Goal: Task Accomplishment & Management: Manage account settings

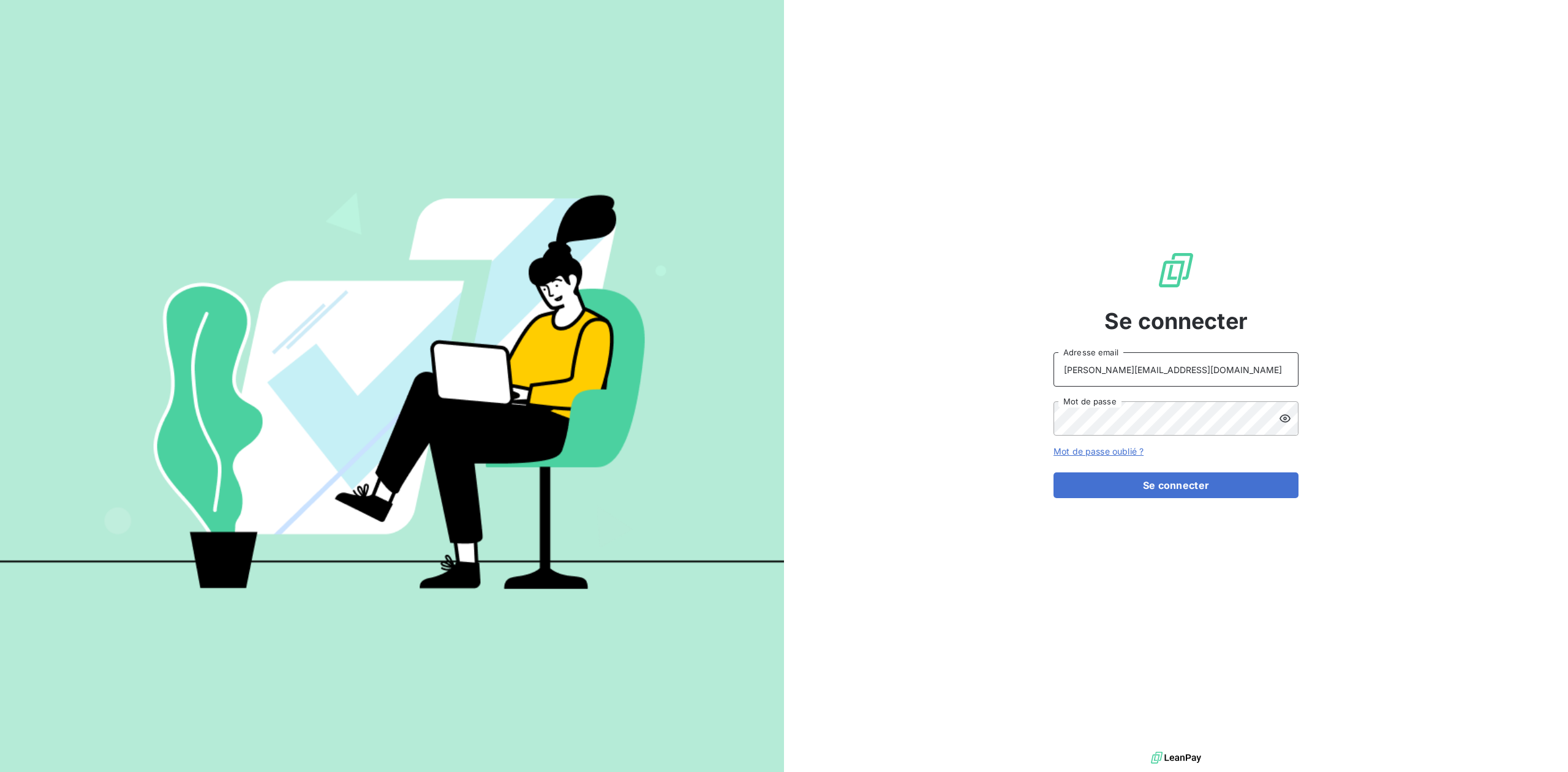
drag, startPoint x: 1150, startPoint y: 379, endPoint x: 932, endPoint y: 338, distance: 221.8
click at [932, 338] on div "Se connecter [PERSON_NAME][EMAIL_ADDRESS][DOMAIN_NAME] Adresse email Mot de pas…" at bounding box center [1175, 374] width 784 height 749
type input "admin@tgbr"
click at [1053, 473] on button "Se connecter" at bounding box center [1176, 485] width 245 height 25
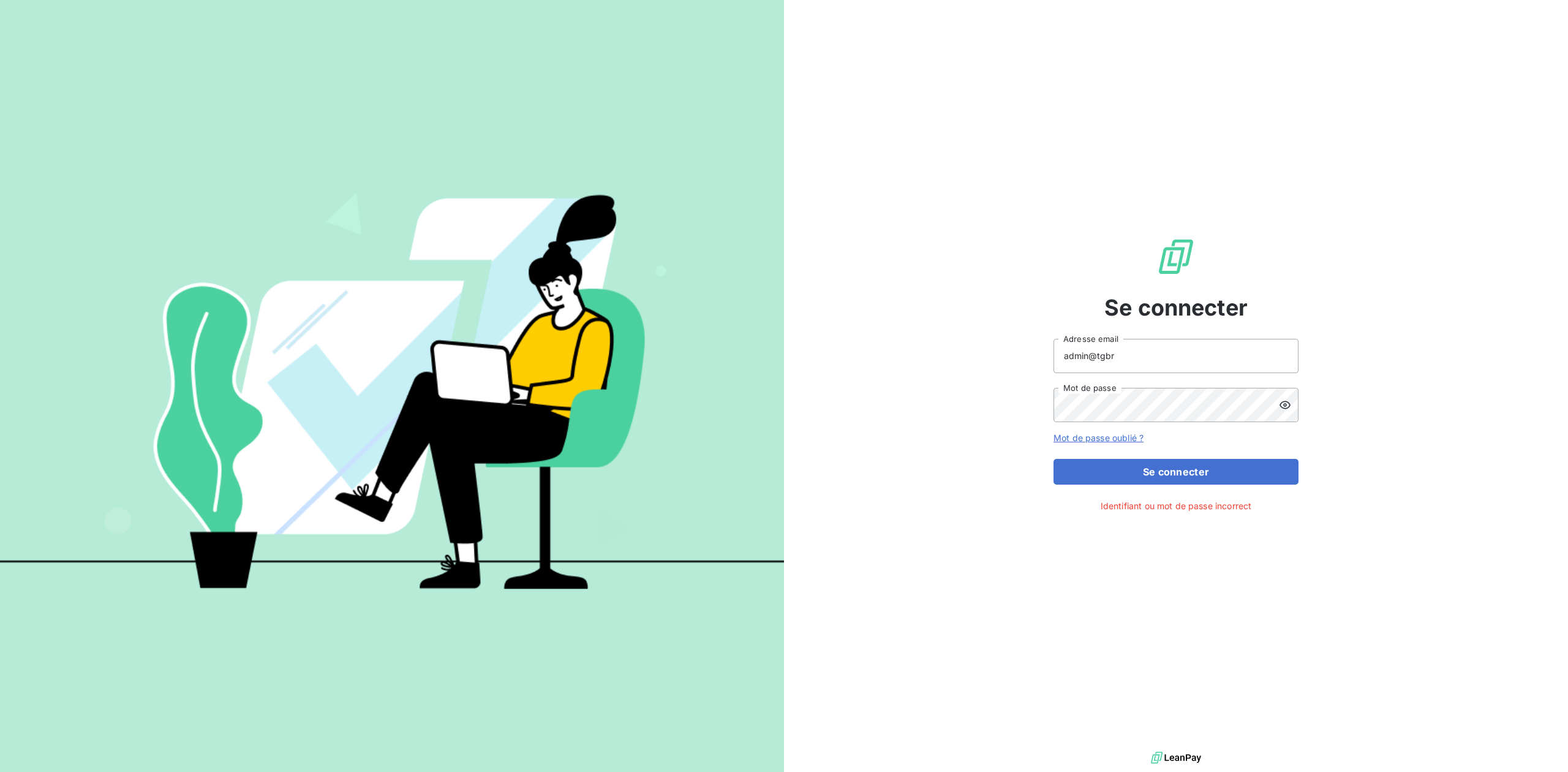
click at [1285, 394] on div at bounding box center [1288, 404] width 19 height 34
click at [1053, 459] on button "Se connecter" at bounding box center [1176, 472] width 245 height 25
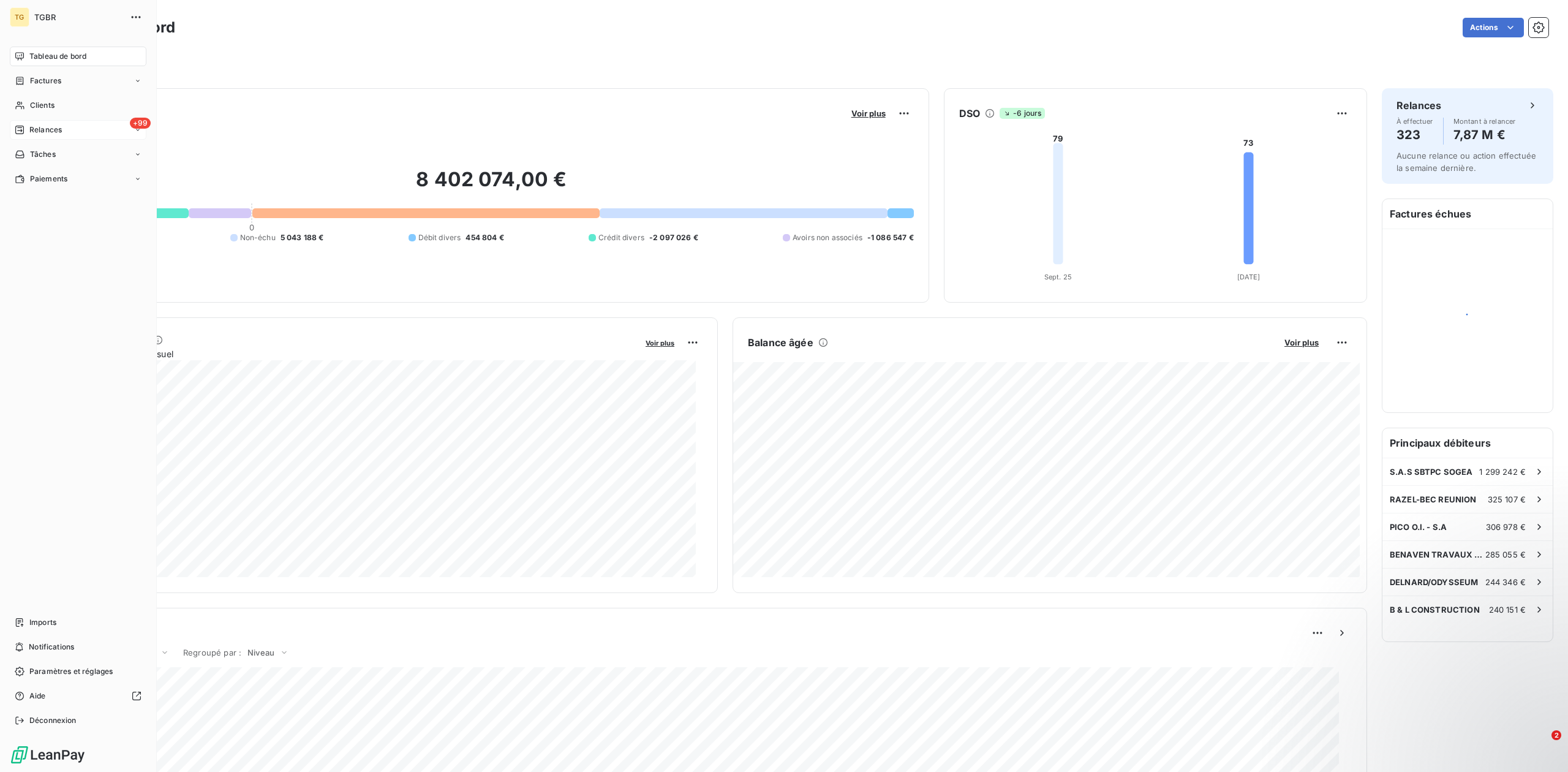
click at [31, 131] on span "Relances" at bounding box center [46, 130] width 33 height 11
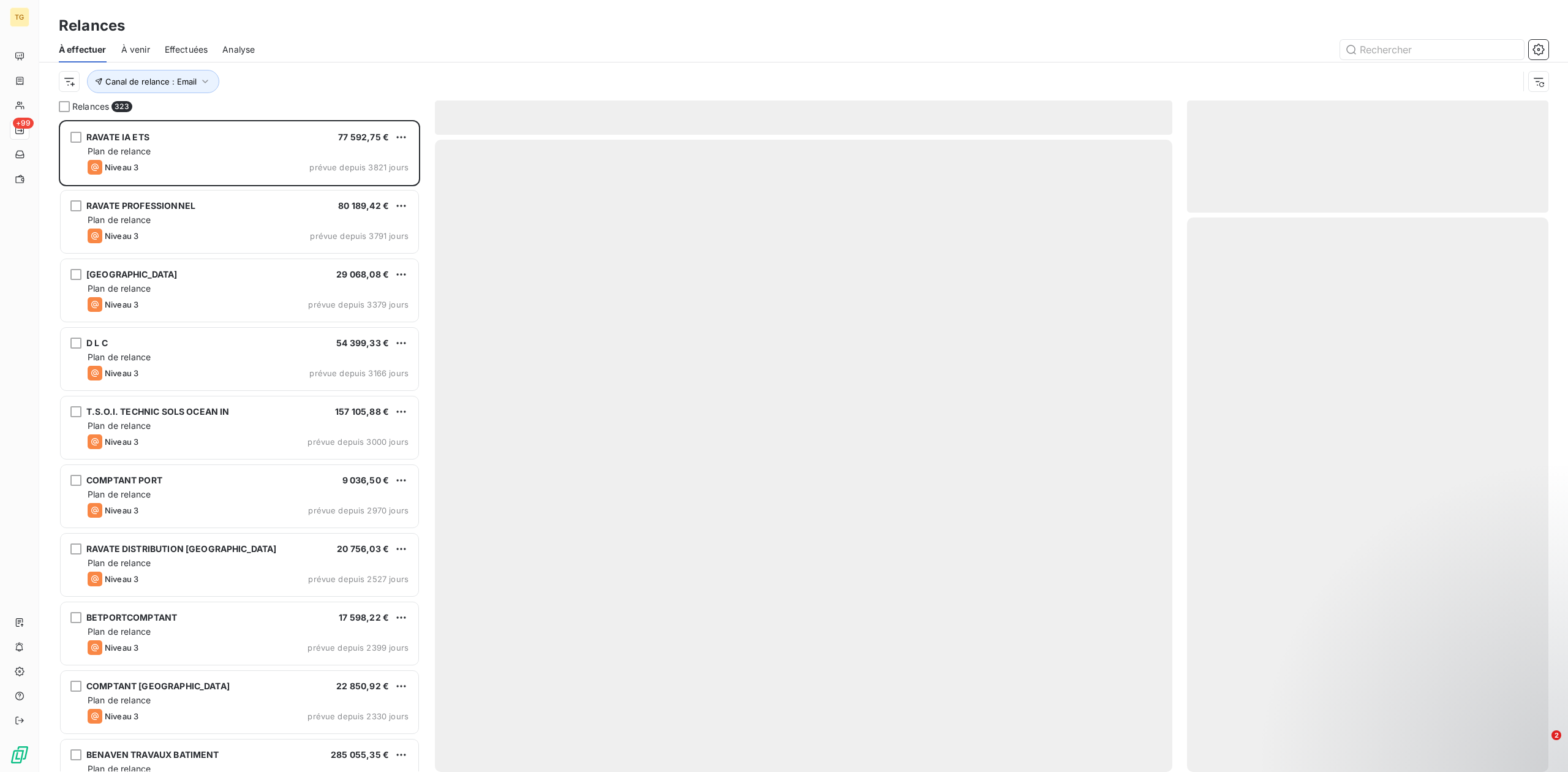
scroll to position [639, 349]
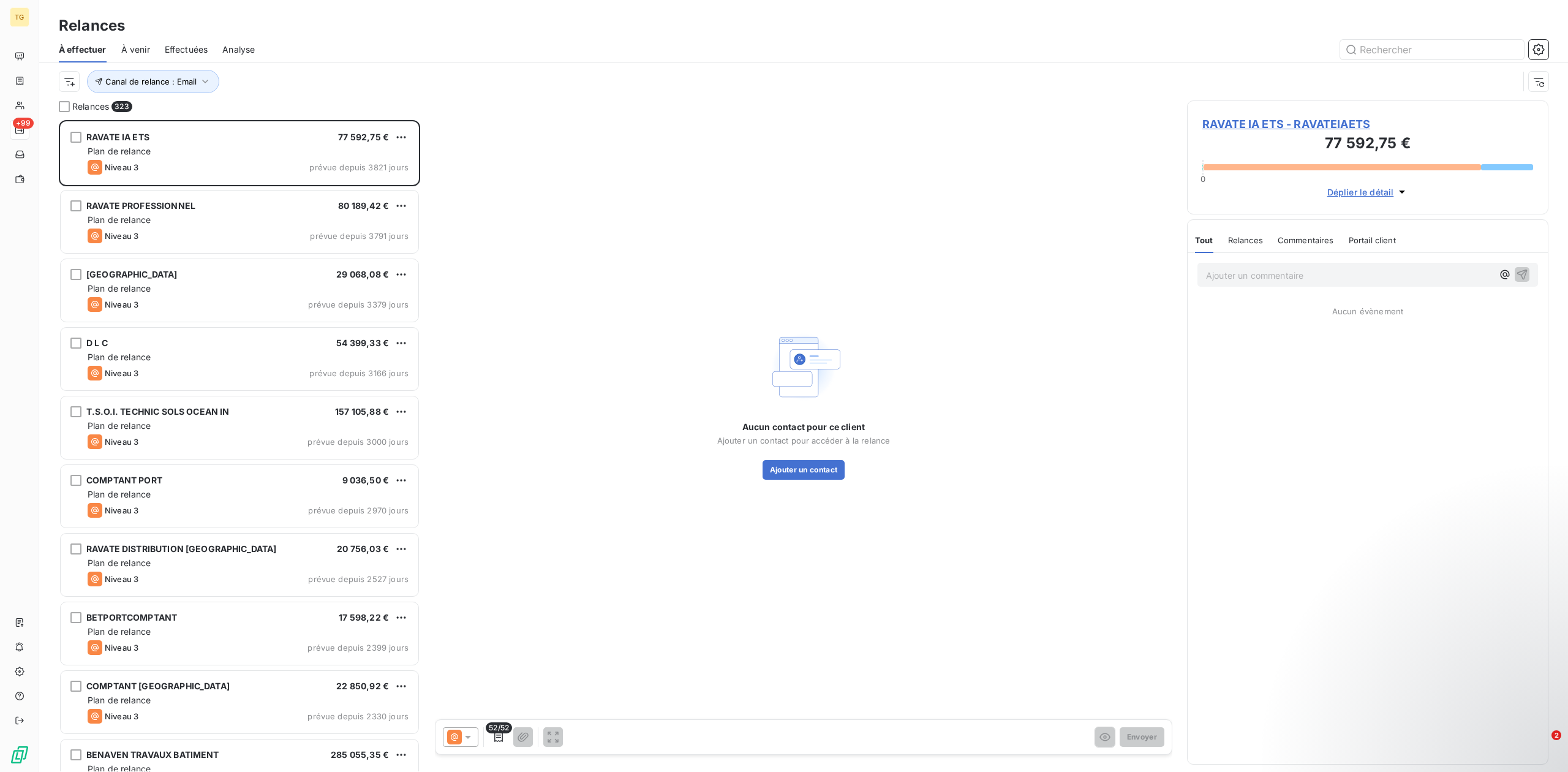
click at [181, 54] on span "Effectuées" at bounding box center [186, 50] width 43 height 12
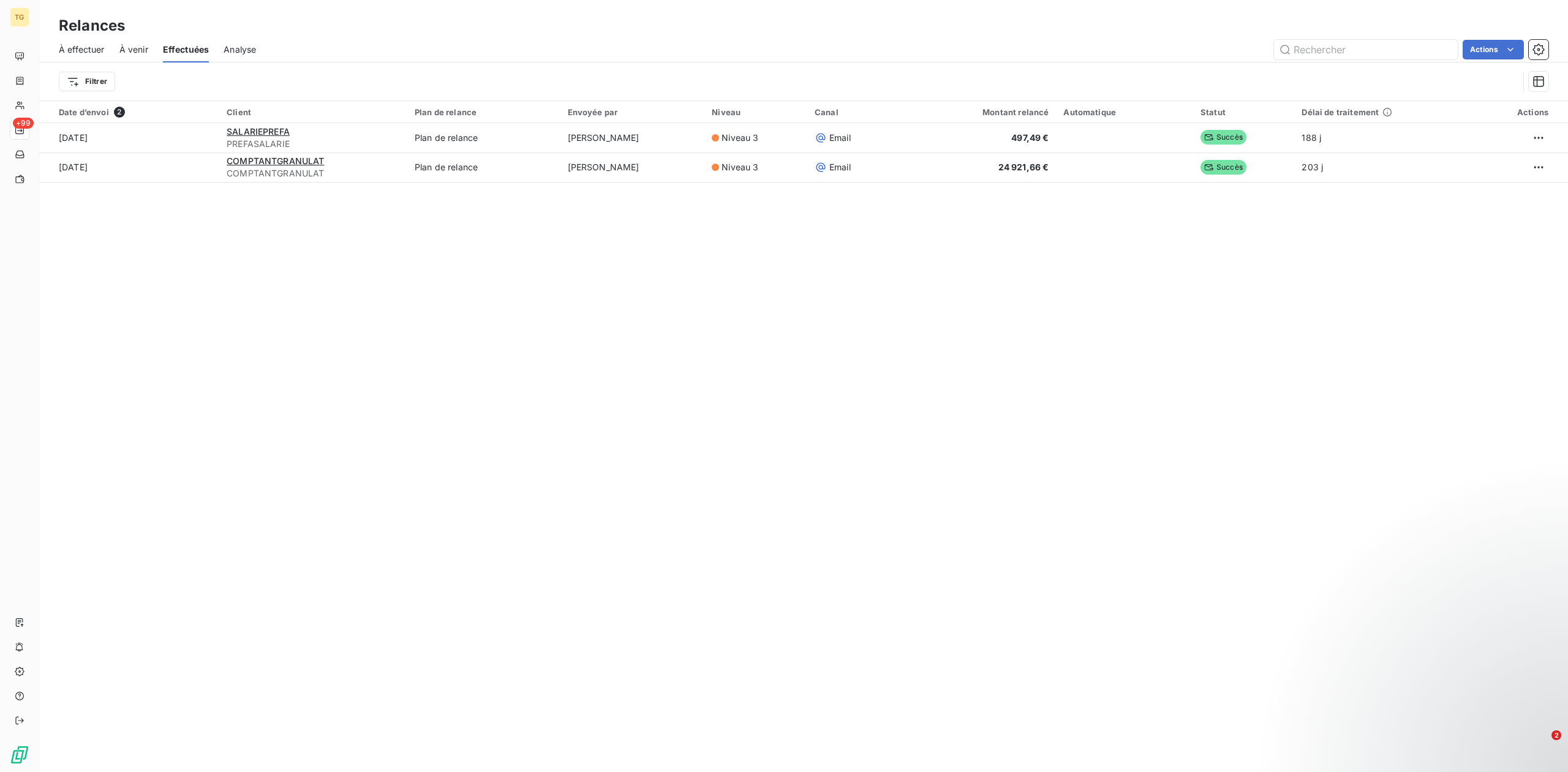
click at [142, 49] on span "À venir" at bounding box center [133, 50] width 29 height 12
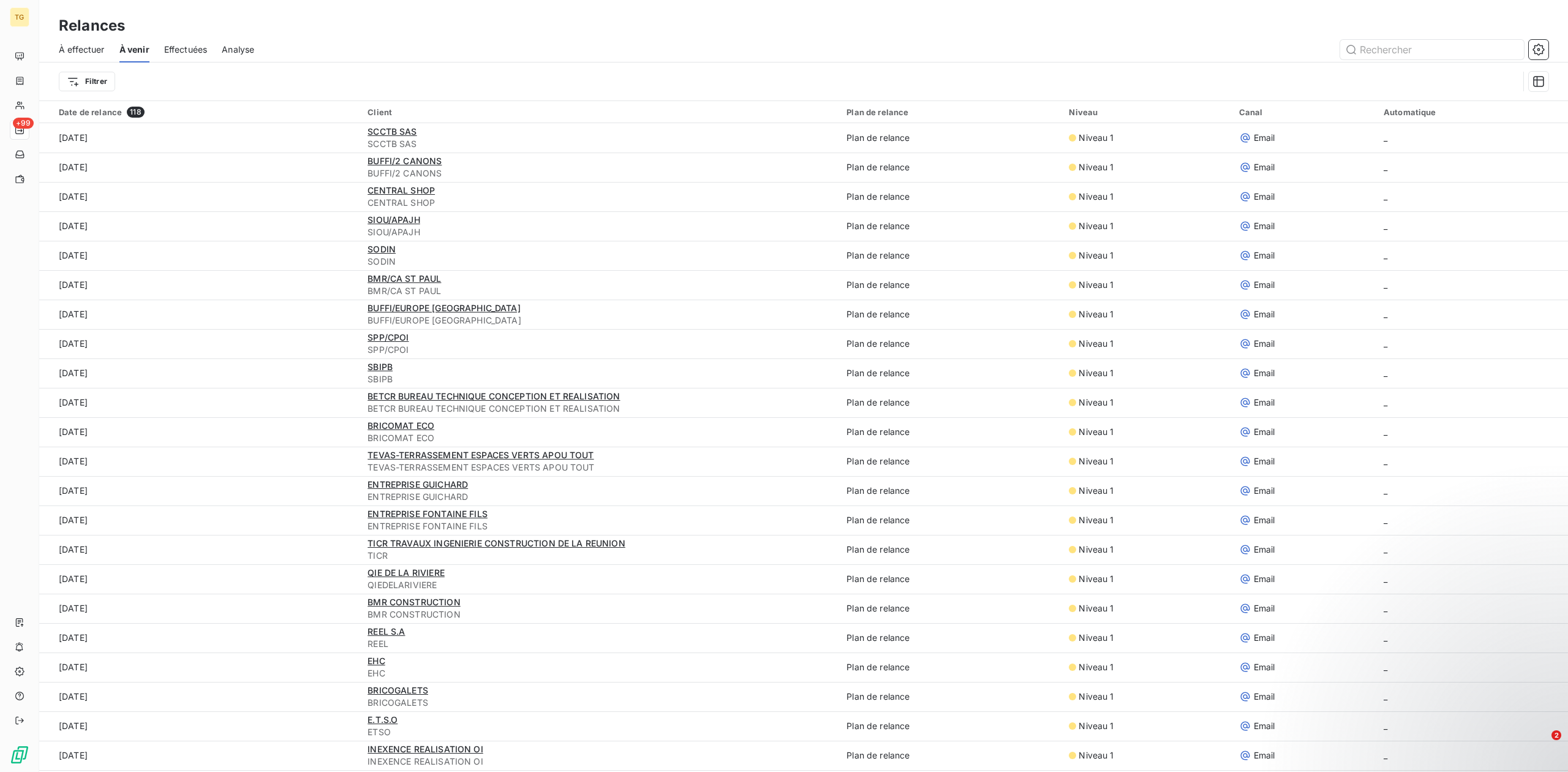
click at [74, 49] on span "À effectuer" at bounding box center [82, 50] width 46 height 12
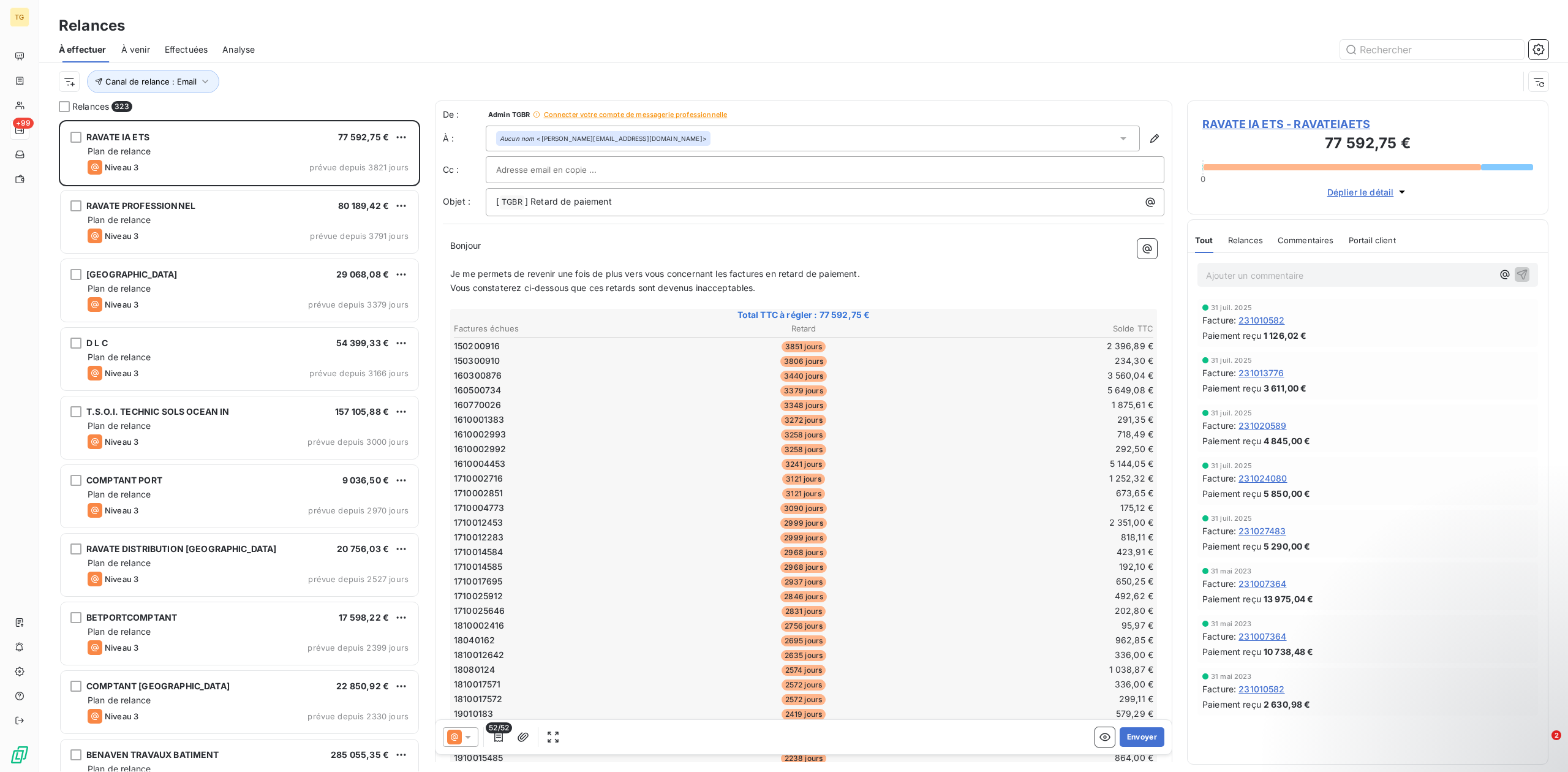
scroll to position [639, 349]
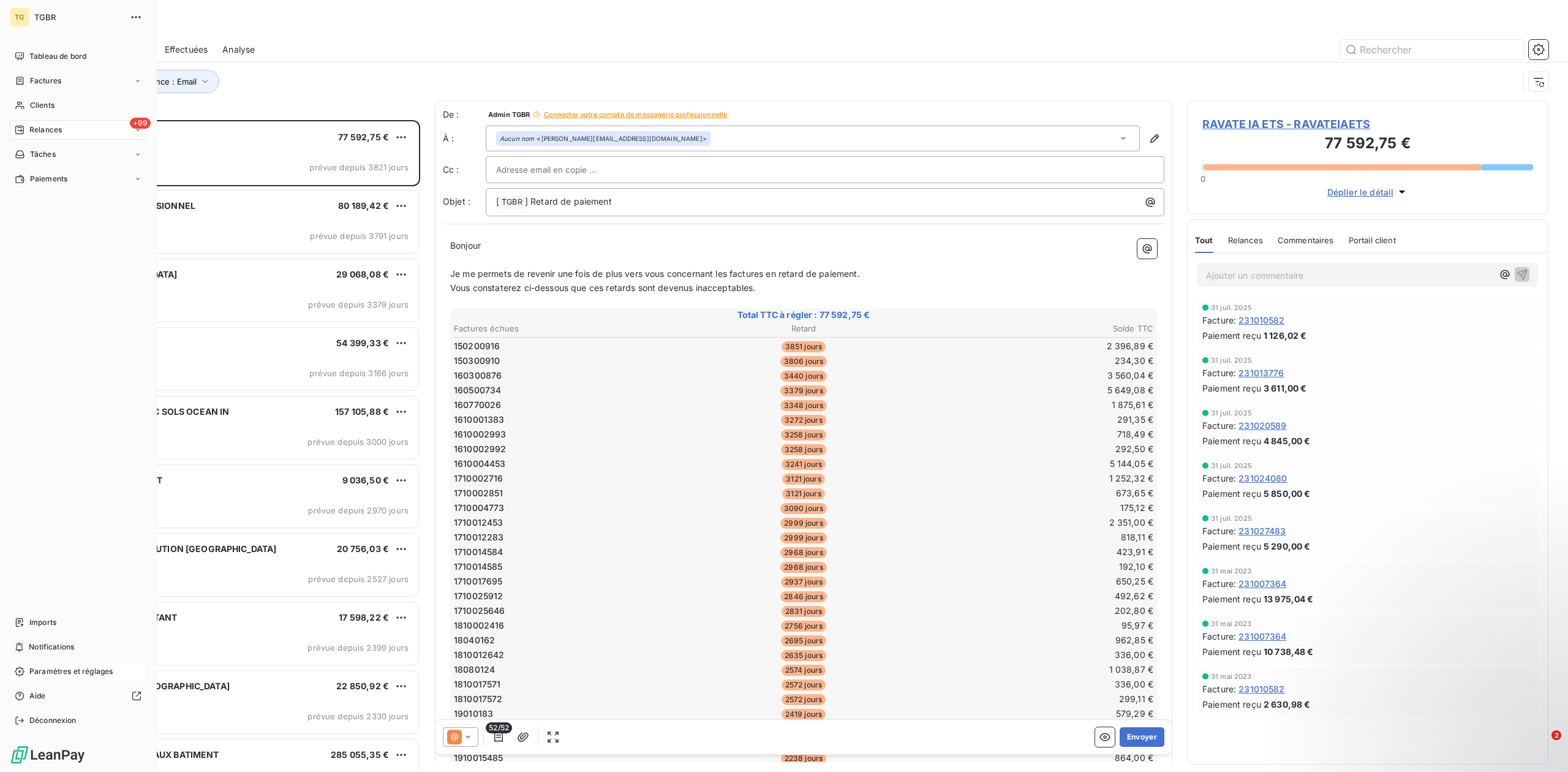
click at [66, 664] on div "Paramètres et réglages" at bounding box center [78, 671] width 137 height 19
click at [49, 662] on div "Paramètres et réglages" at bounding box center [78, 671] width 137 height 19
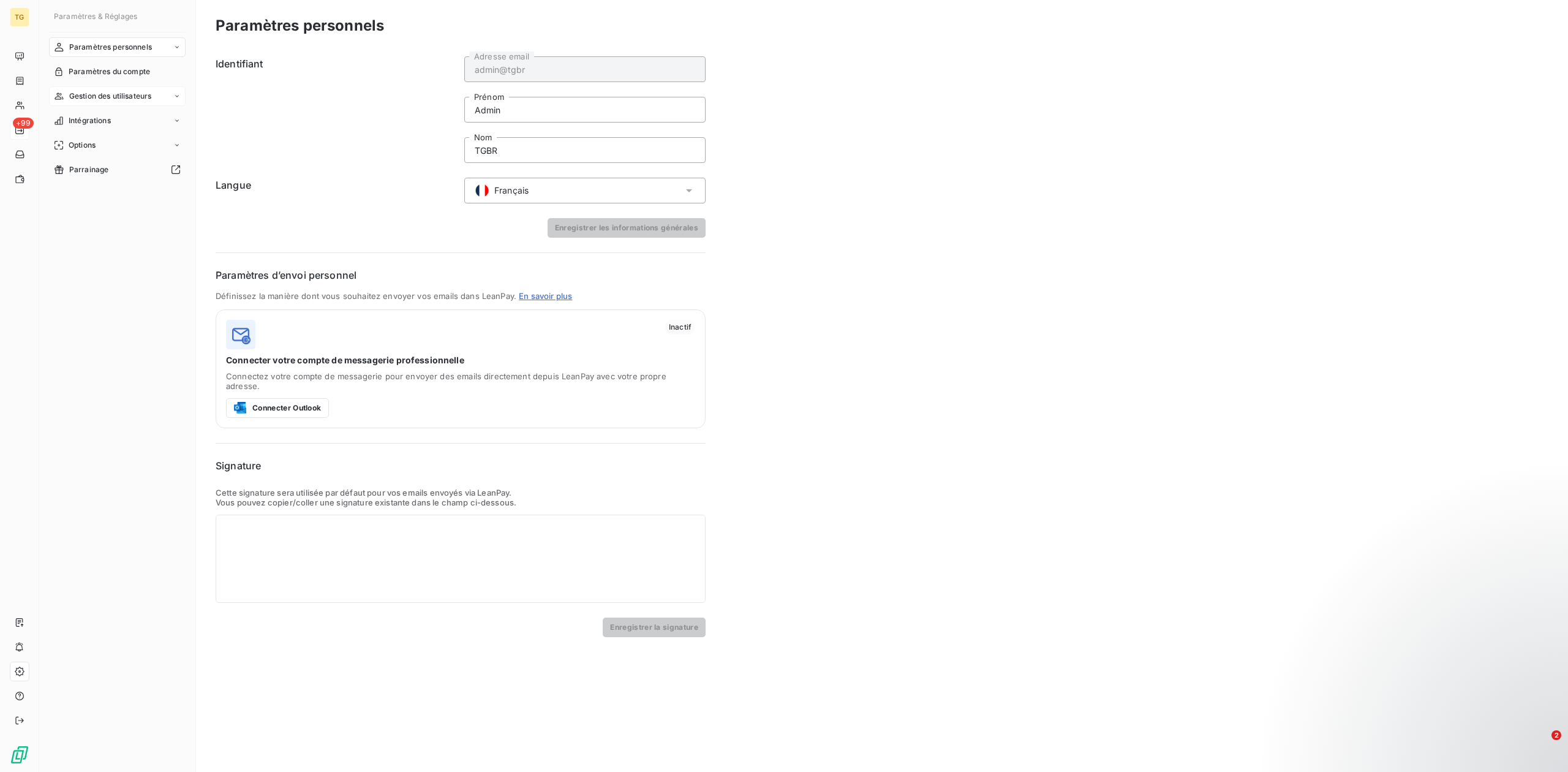
click at [150, 96] on span "Gestion des utilisateurs" at bounding box center [110, 96] width 83 height 11
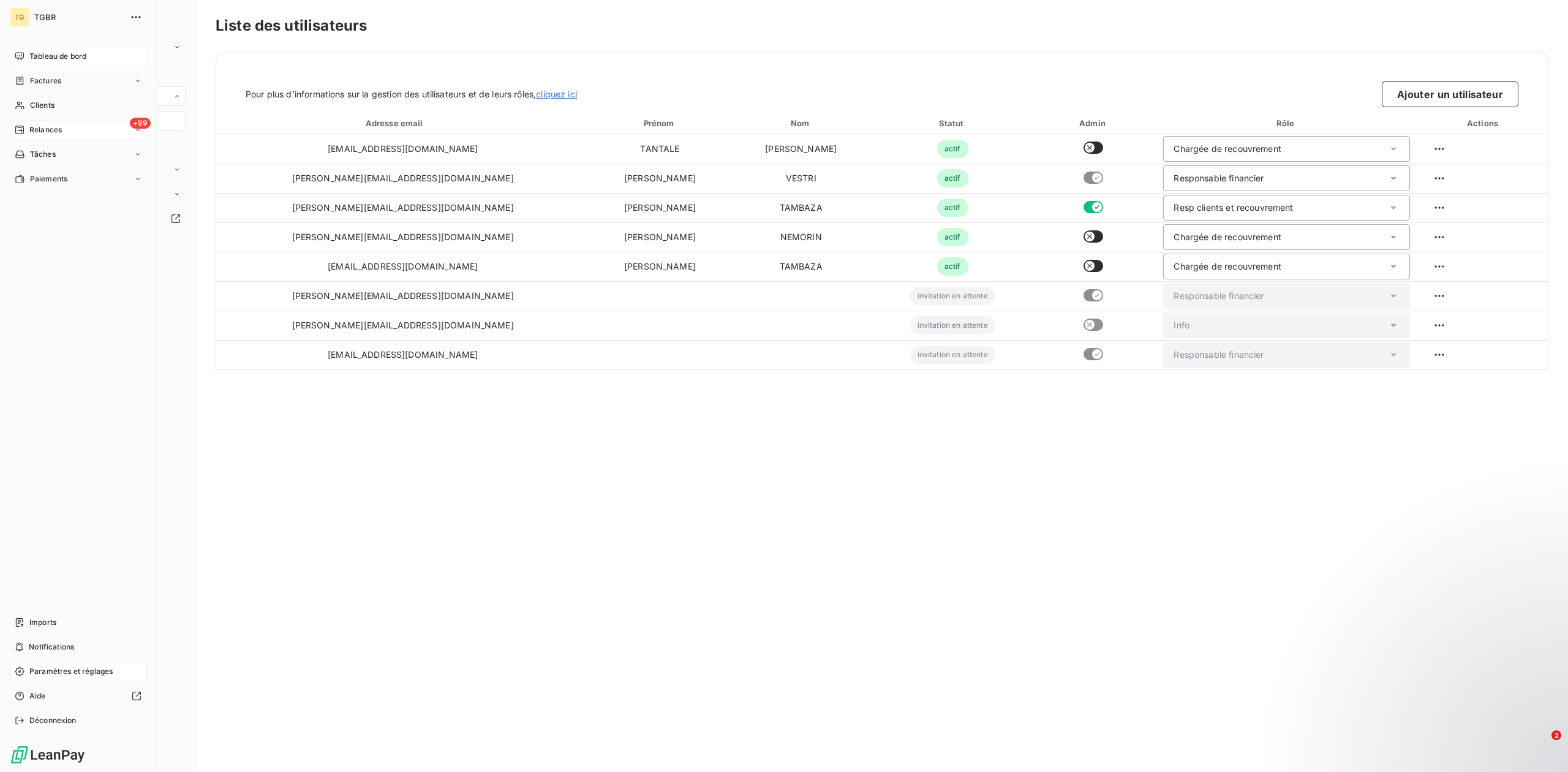
click at [29, 48] on div "Tableau de bord" at bounding box center [78, 56] width 137 height 19
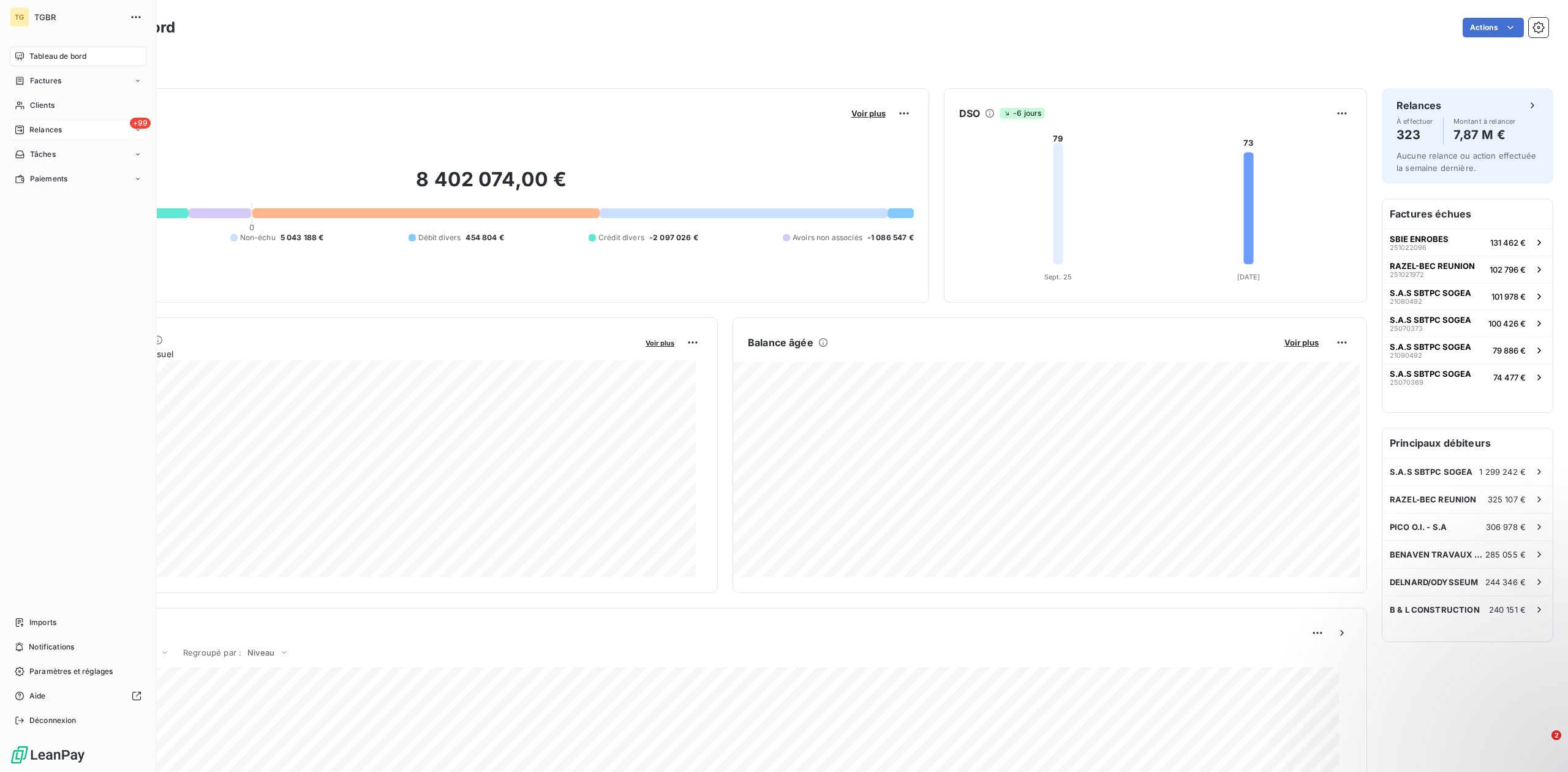
click at [58, 130] on span "Relances" at bounding box center [46, 130] width 33 height 11
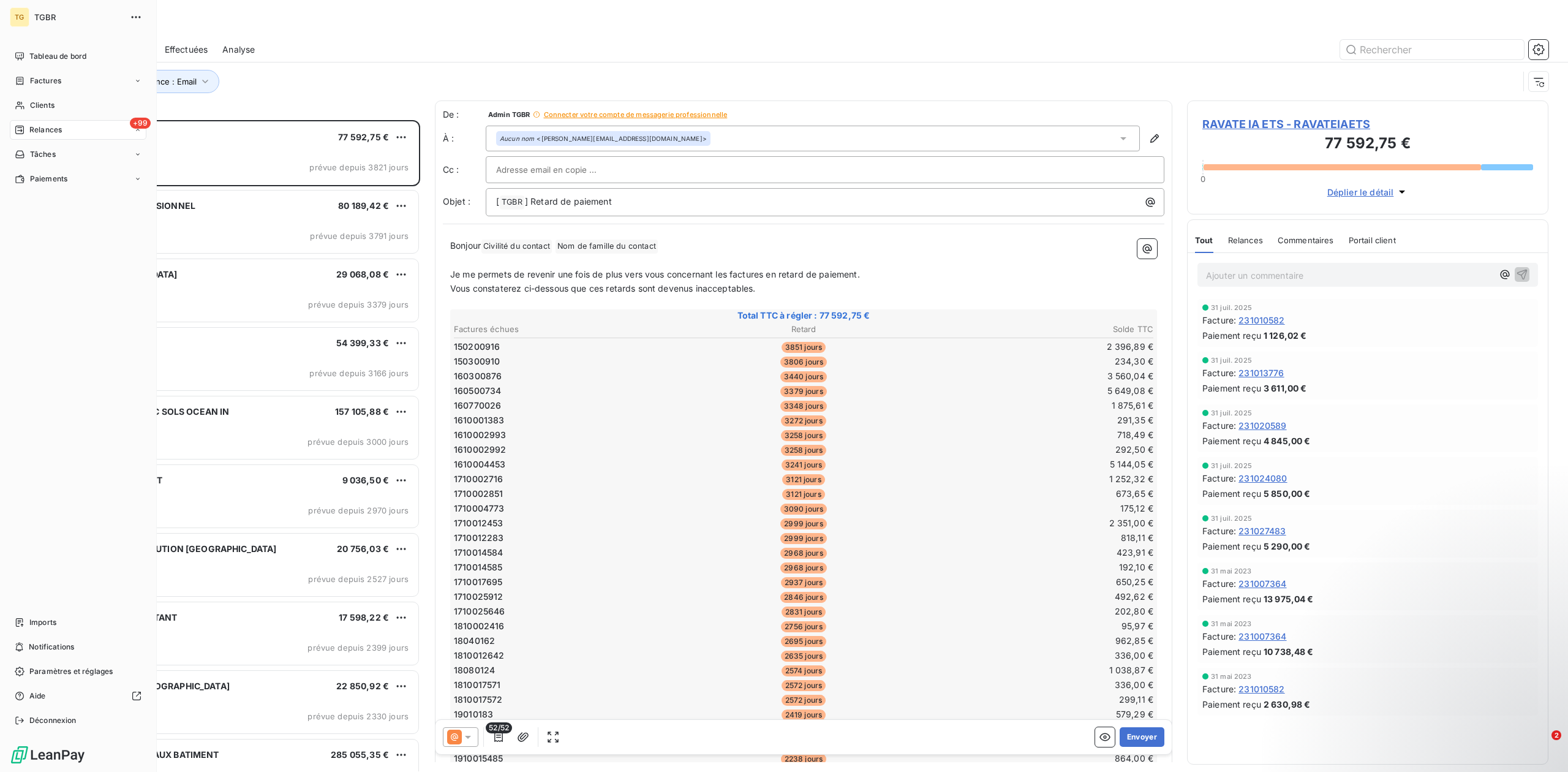
scroll to position [639, 349]
click at [101, 674] on span "Paramètres et réglages" at bounding box center [71, 672] width 83 height 11
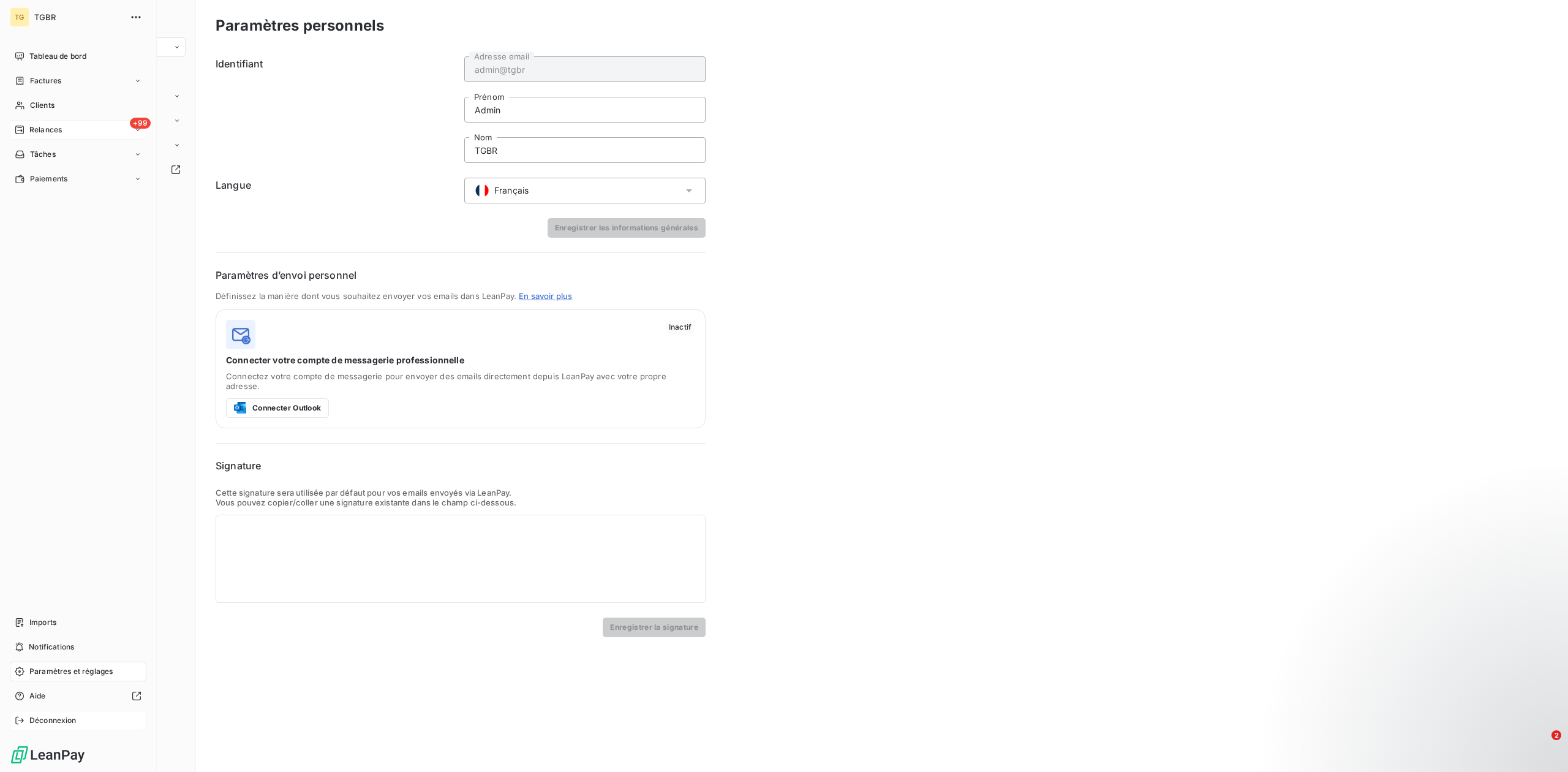
click at [53, 719] on span "Déconnexion" at bounding box center [53, 720] width 47 height 11
